Goal: Browse casually

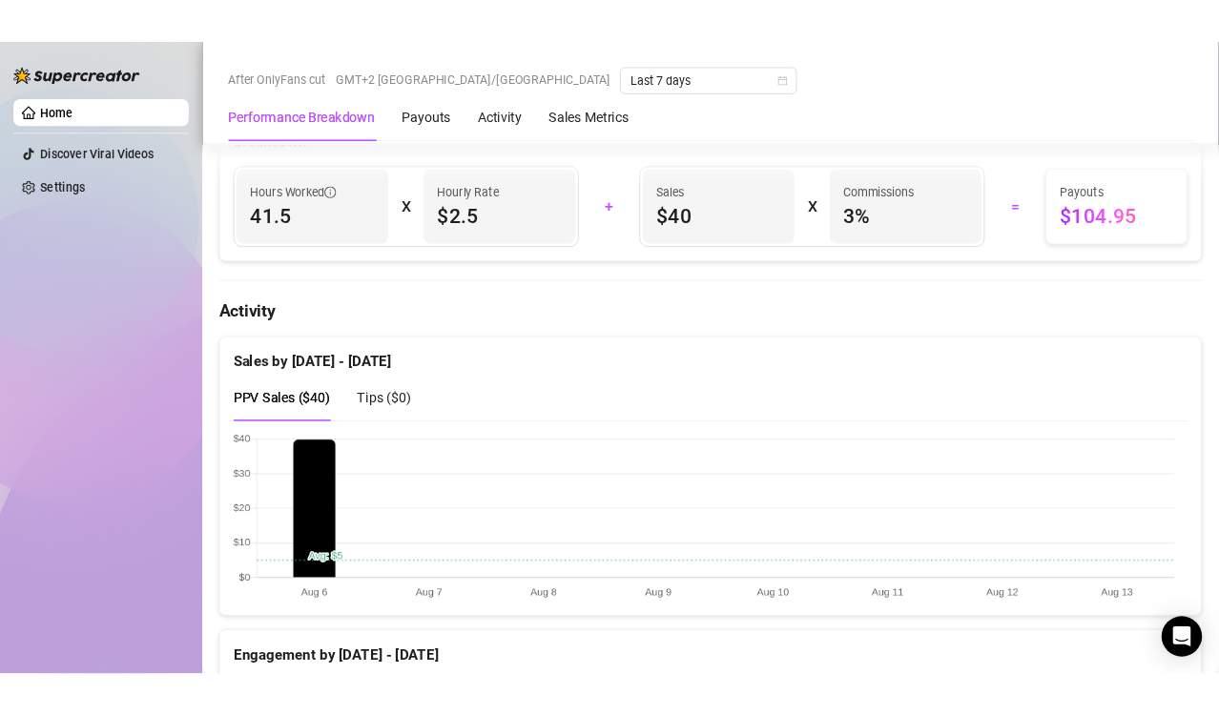
scroll to position [1145, 0]
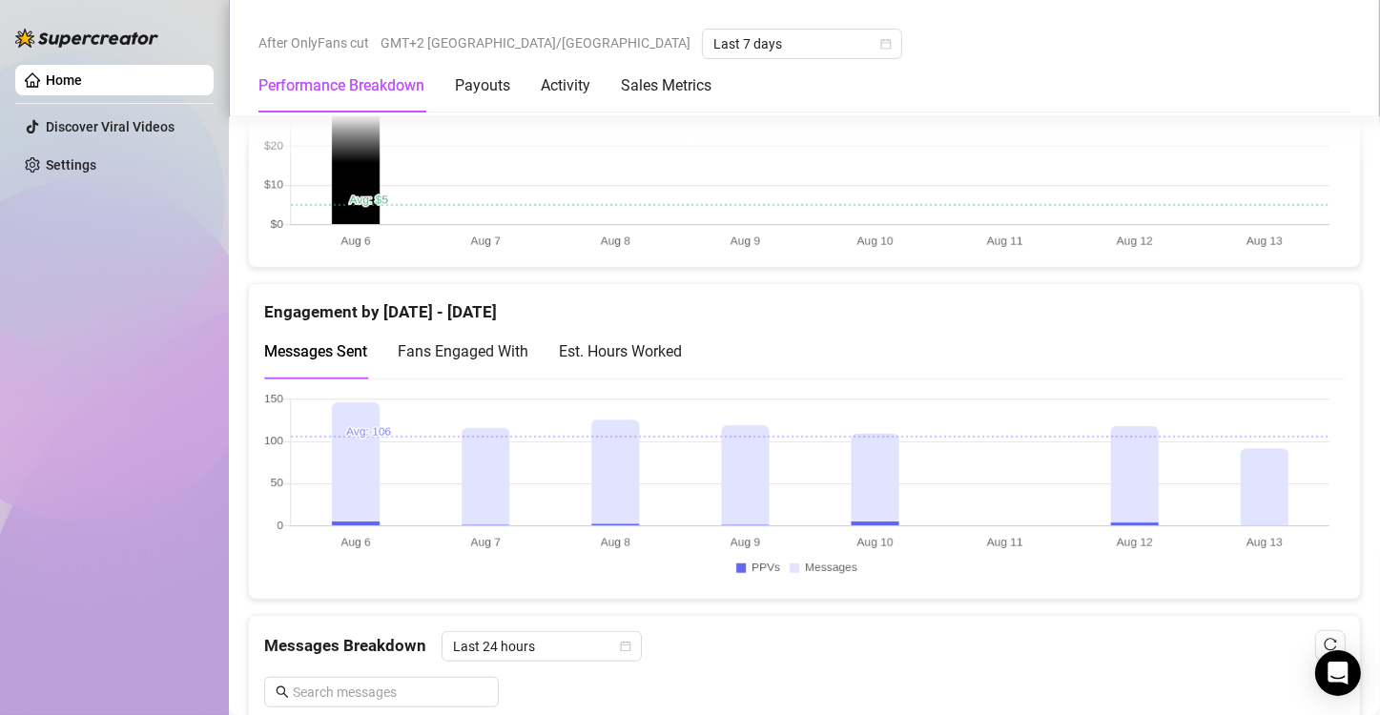
click at [1247, 462] on canvas at bounding box center [796, 488] width 1065 height 191
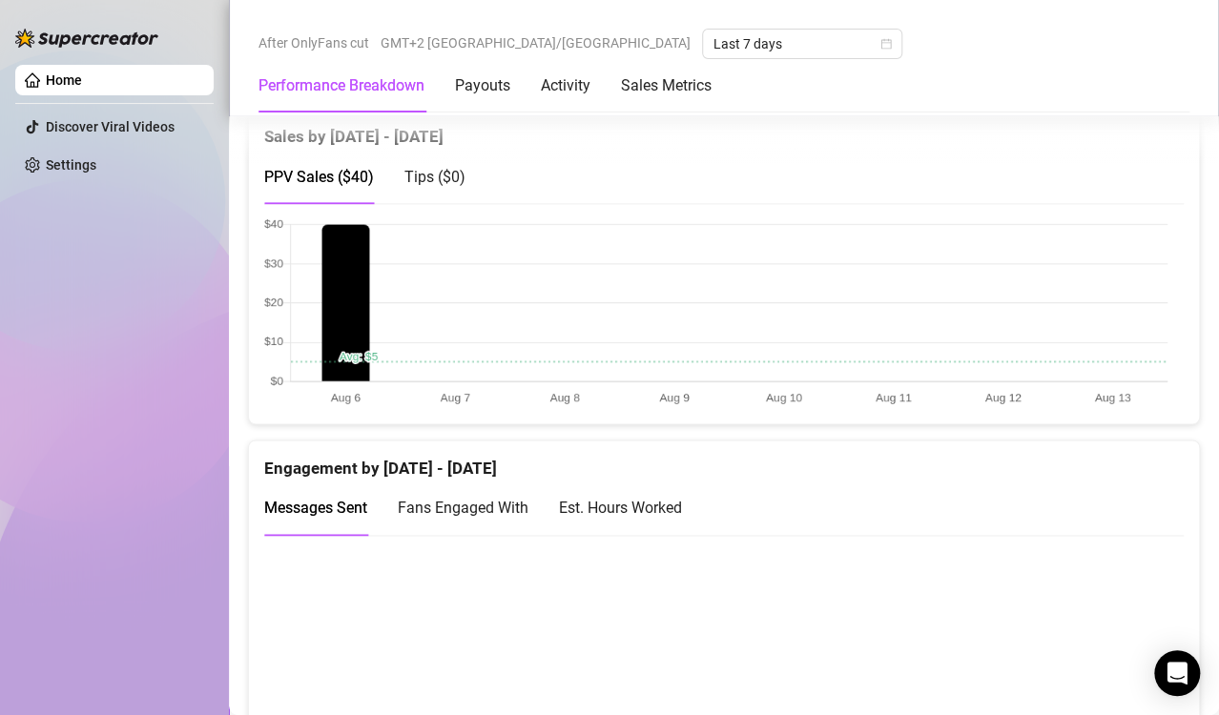
scroll to position [1335, 0]
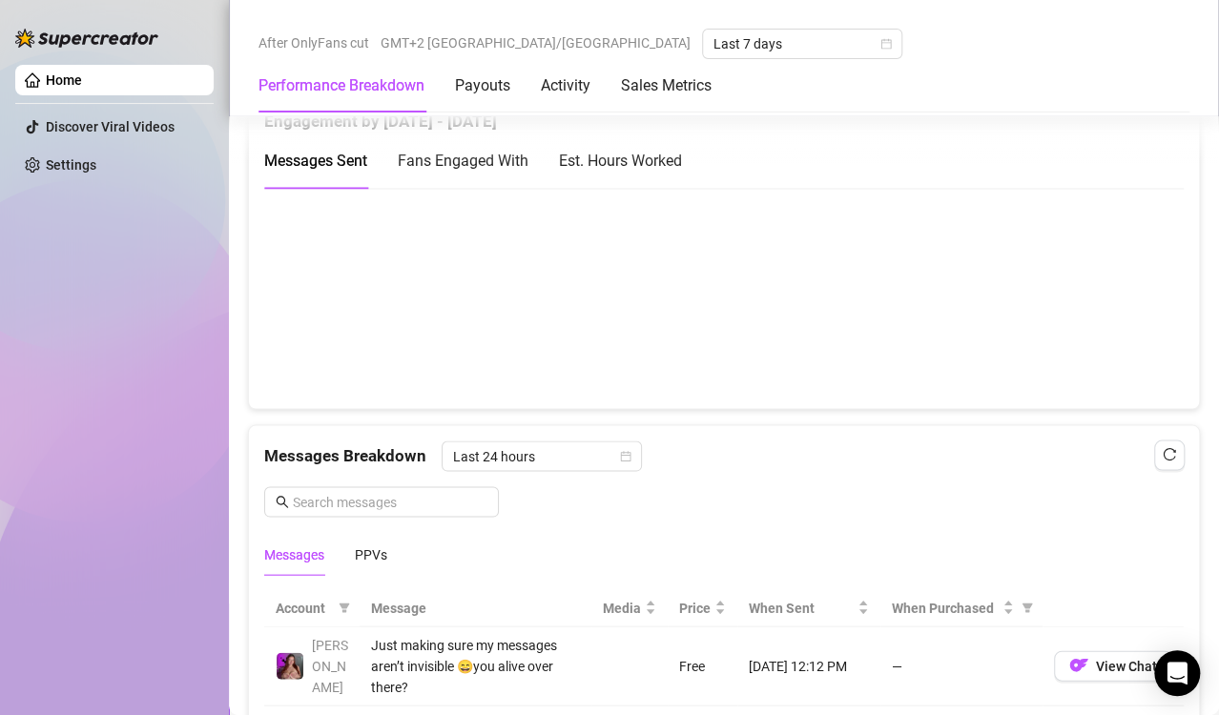
click at [1098, 276] on canvas at bounding box center [715, 297] width 903 height 191
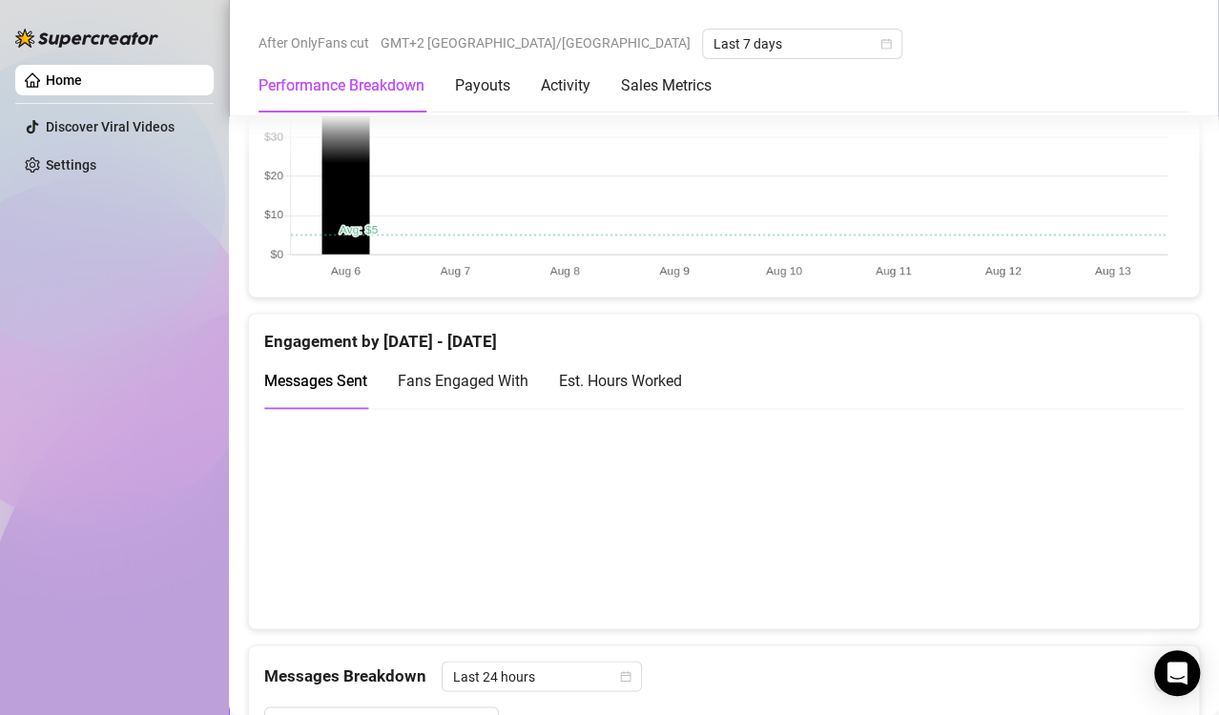
scroll to position [1145, 0]
